Goal: Information Seeking & Learning: Check status

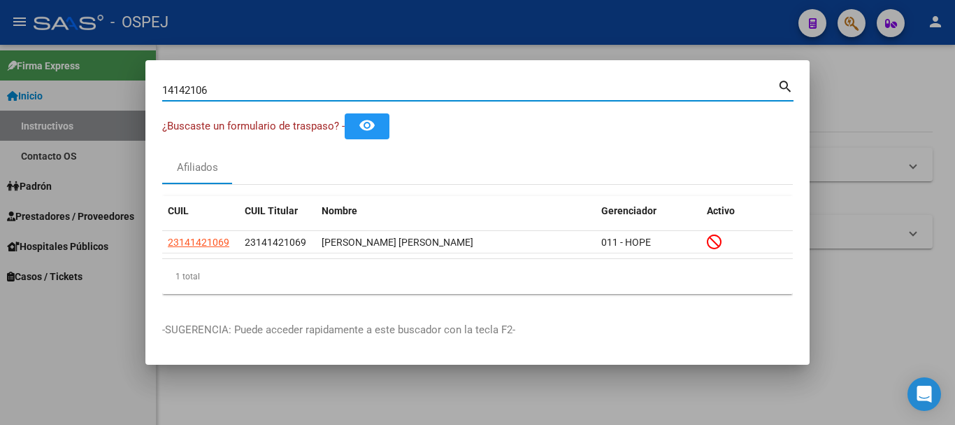
drag, startPoint x: 213, startPoint y: 92, endPoint x: 157, endPoint y: 113, distance: 60.0
click at [157, 113] on mat-dialog-content "14142106 Buscar (apellido, dni, cuil, nro traspaso, cuit, obra social) search ¿…" at bounding box center [477, 191] width 664 height 228
type input "20310107671"
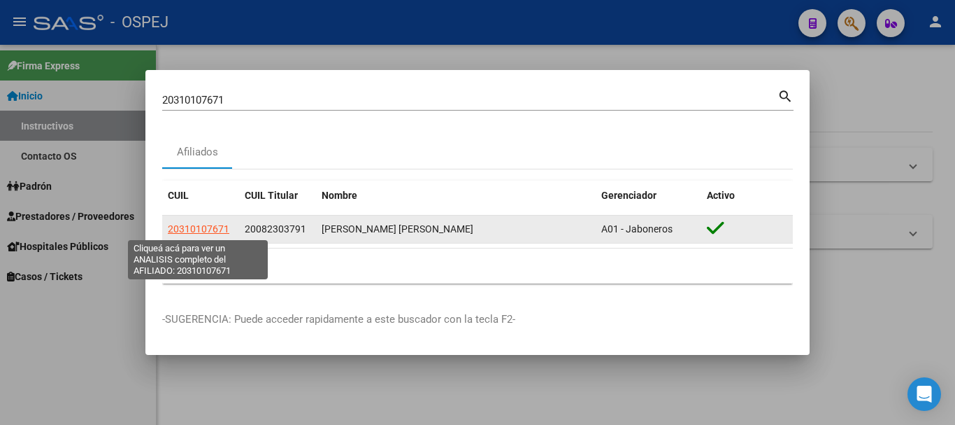
click at [214, 227] on span "20310107671" at bounding box center [199, 228] width 62 height 11
type textarea "20310107671"
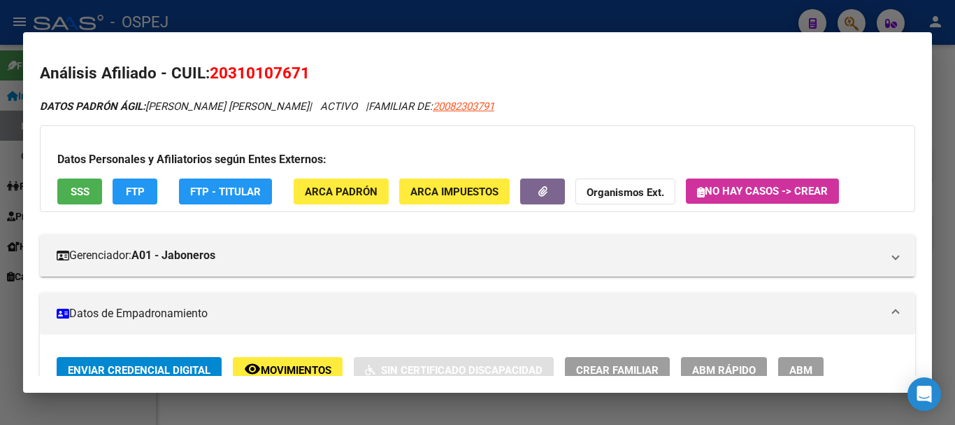
click at [355, 16] on div at bounding box center [477, 212] width 955 height 425
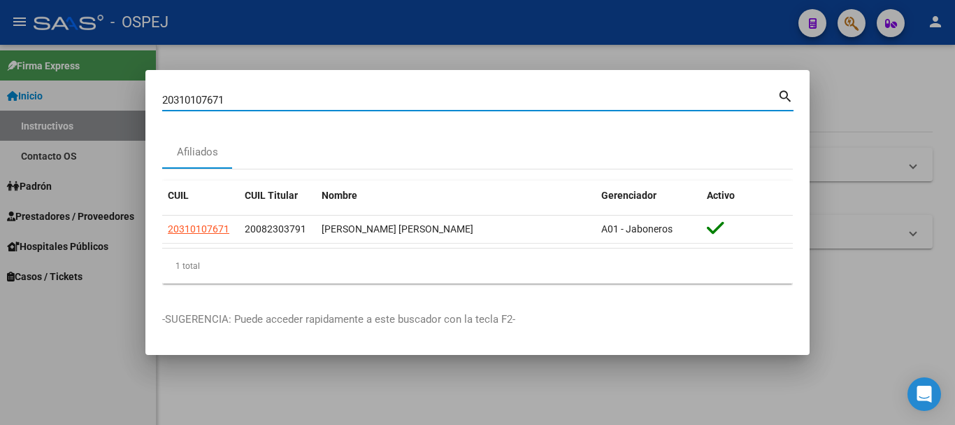
click at [245, 97] on input "20310107671" at bounding box center [469, 100] width 615 height 13
type input "2"
type input "M"
type input "44153324"
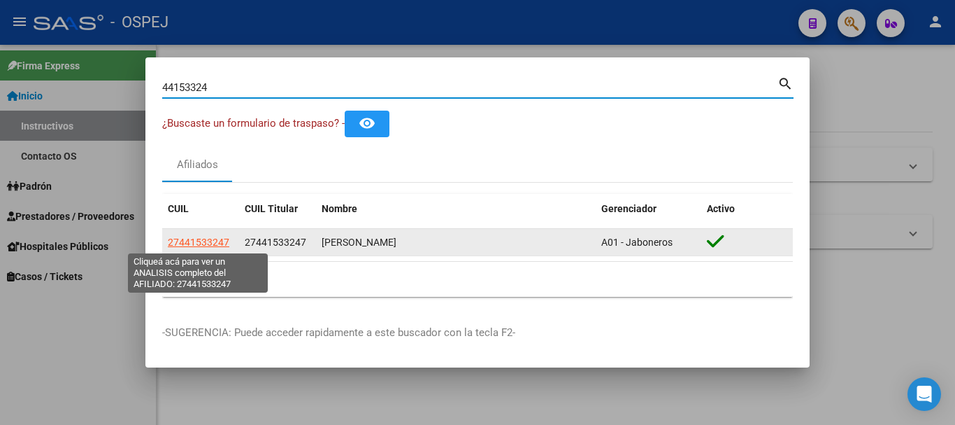
click at [217, 241] on span "27441533247" at bounding box center [199, 241] width 62 height 11
type textarea "27441533247"
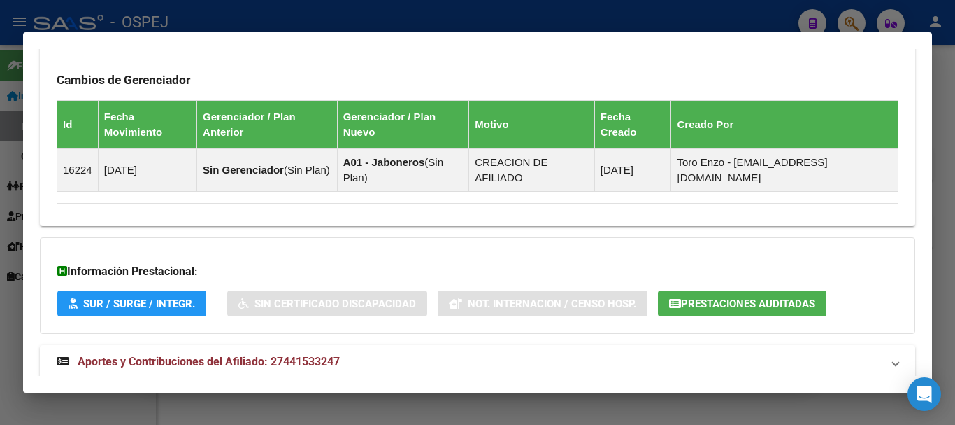
scroll to position [796, 0]
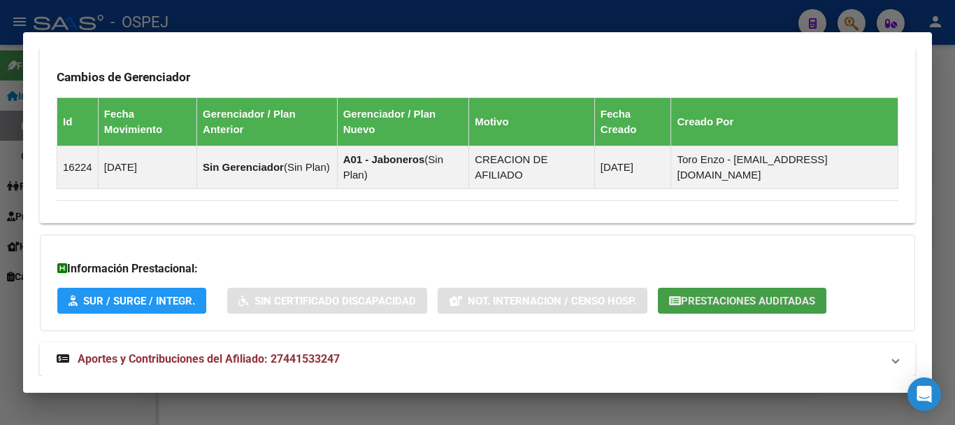
click at [690, 294] on span "Prestaciones Auditadas" at bounding box center [748, 300] width 134 height 13
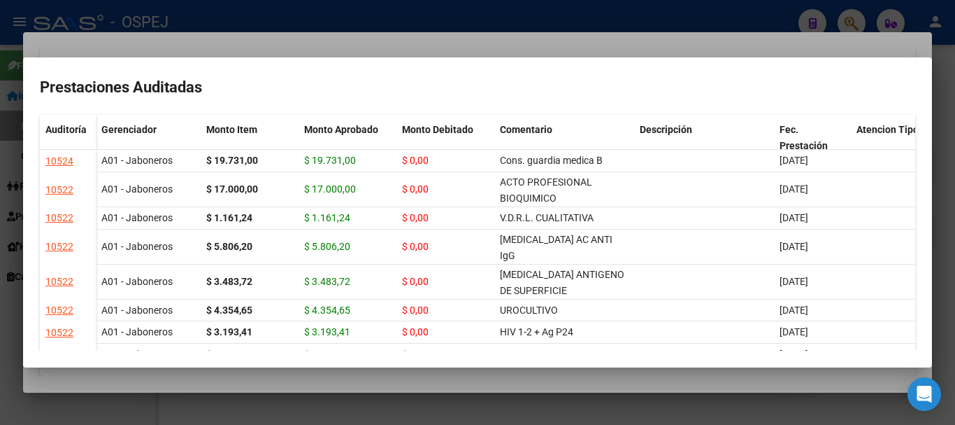
click at [562, 45] on div at bounding box center [477, 212] width 955 height 425
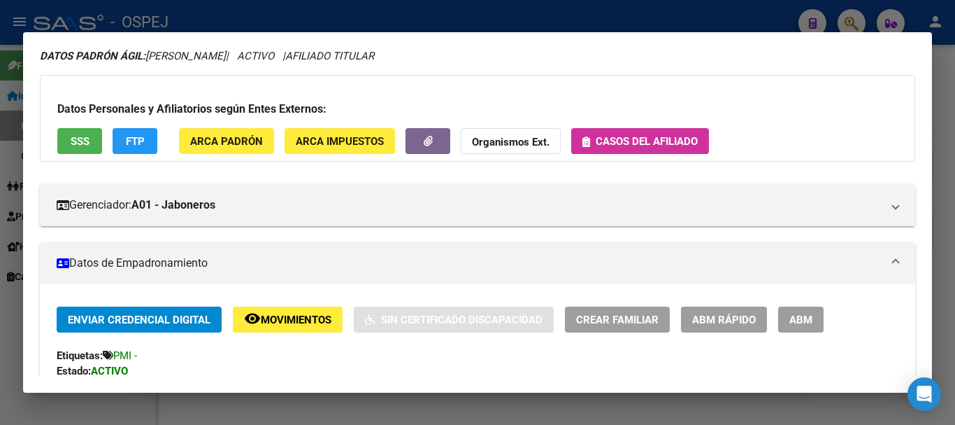
scroll to position [27, 0]
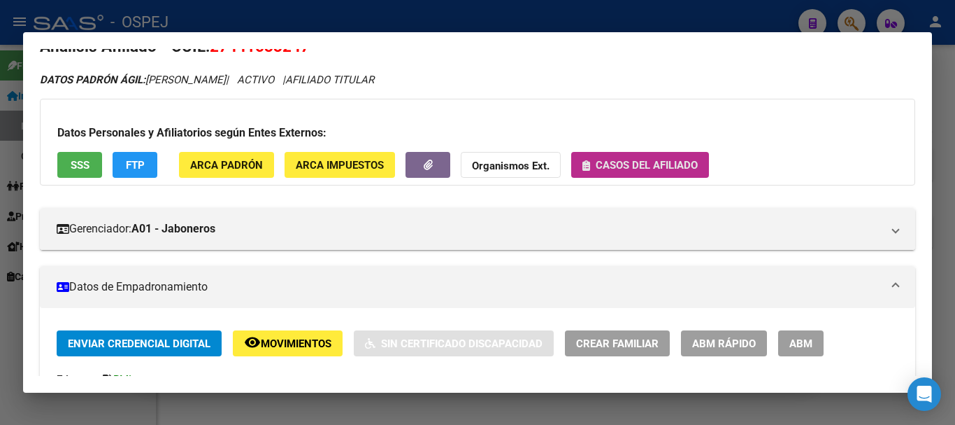
click at [692, 163] on span "Casos del afiliado" at bounding box center [647, 165] width 102 height 13
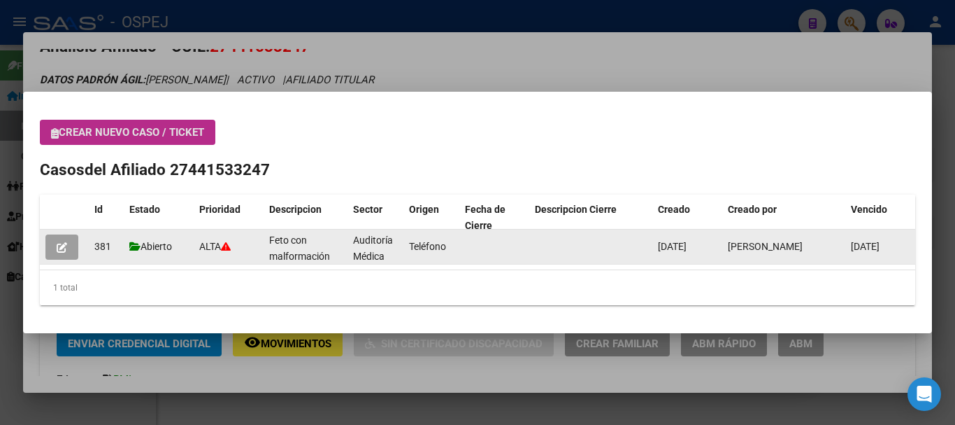
scroll to position [2, 0]
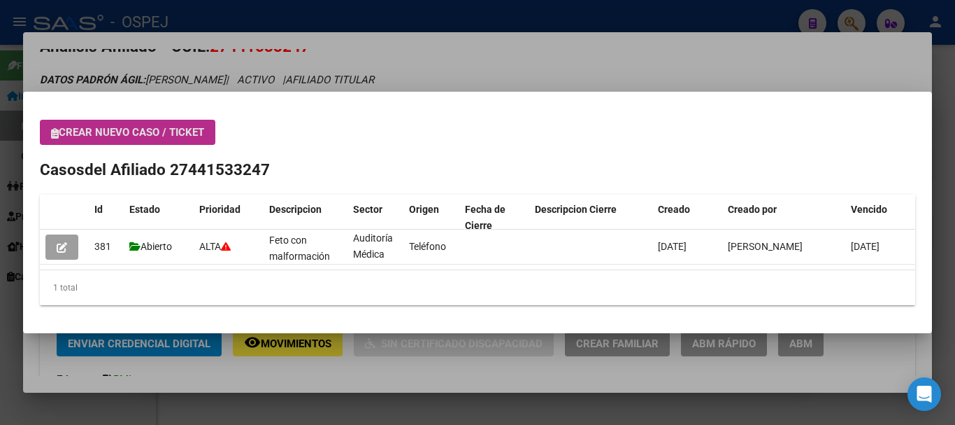
click at [544, 50] on div at bounding box center [477, 212] width 955 height 425
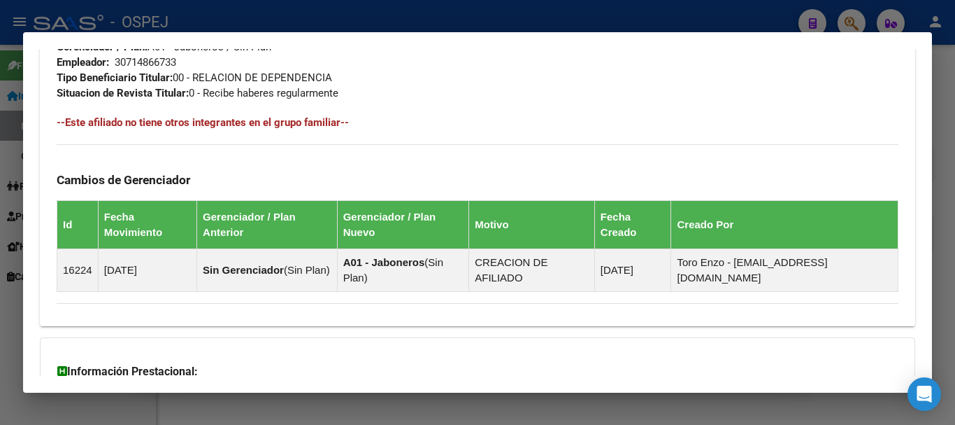
scroll to position [796, 0]
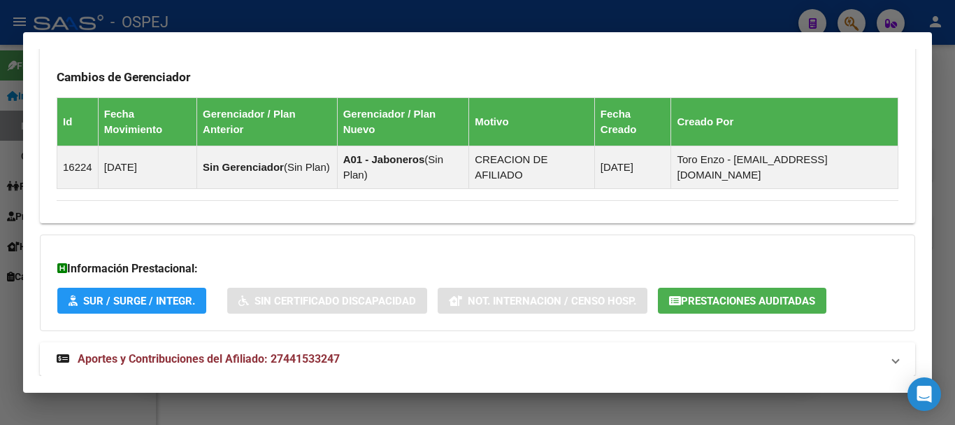
click at [760, 350] on mat-panel-title "Aportes y Contribuciones del Afiliado: 27441533247" at bounding box center [469, 358] width 825 height 17
